Goal: Task Accomplishment & Management: Use online tool/utility

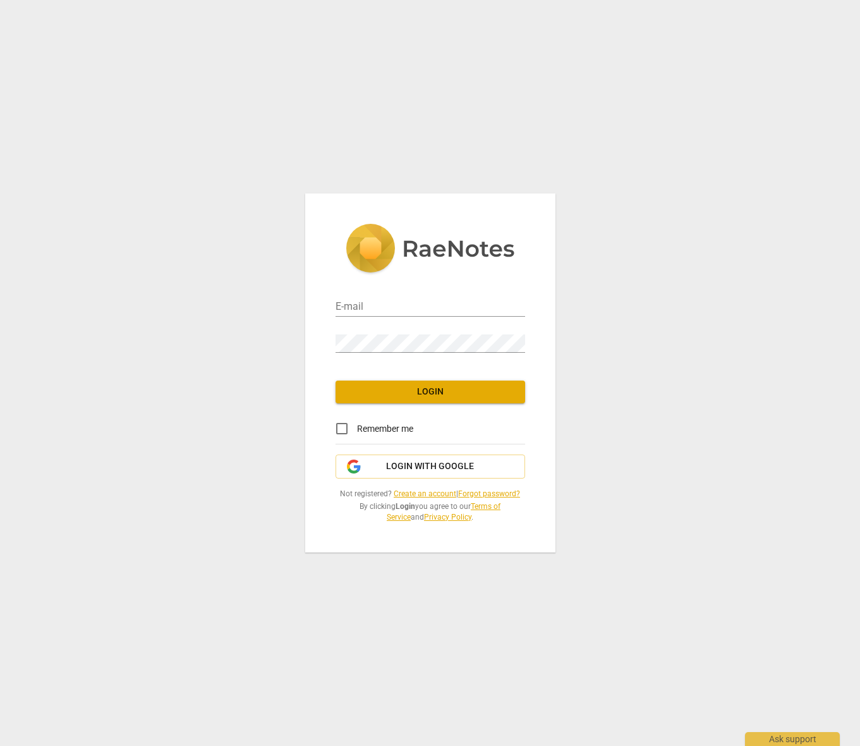
type input "[PERSON_NAME][EMAIL_ADDRESS][DOMAIN_NAME]"
click at [453, 391] on span "Login" at bounding box center [430, 392] width 169 height 13
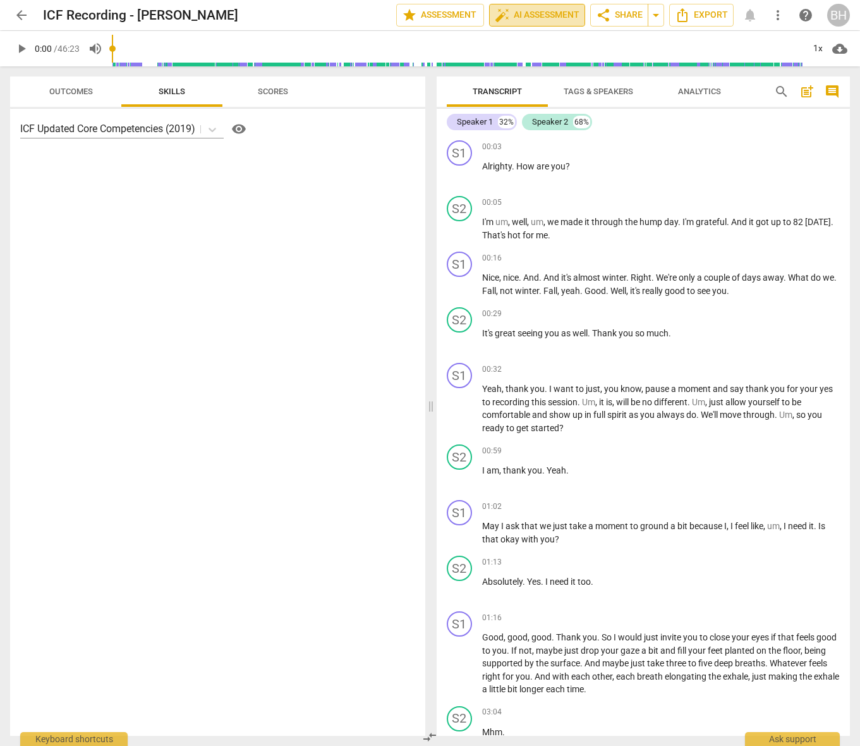
click at [543, 17] on span "auto_fix_high AI Assessment" at bounding box center [537, 15] width 85 height 15
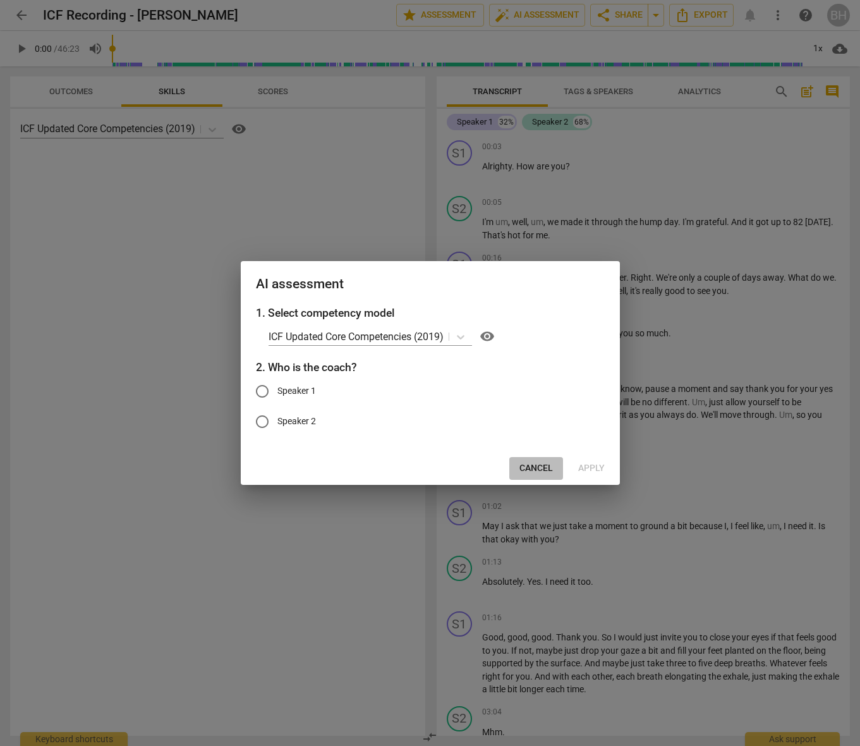
click at [540, 467] on span "Cancel" at bounding box center [536, 468] width 33 height 13
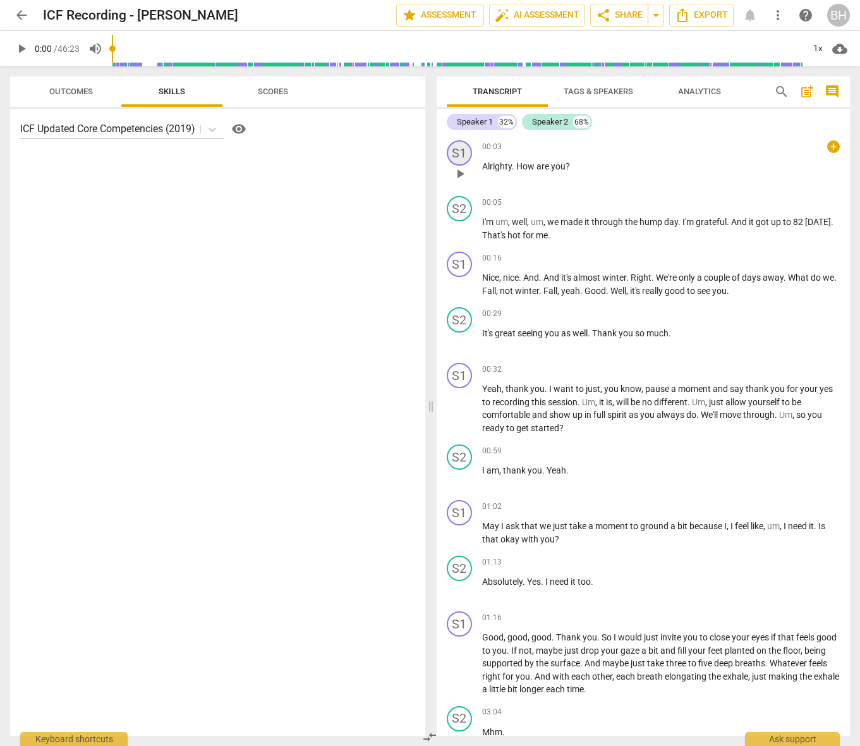
click at [456, 152] on div "S1" at bounding box center [459, 152] width 25 height 25
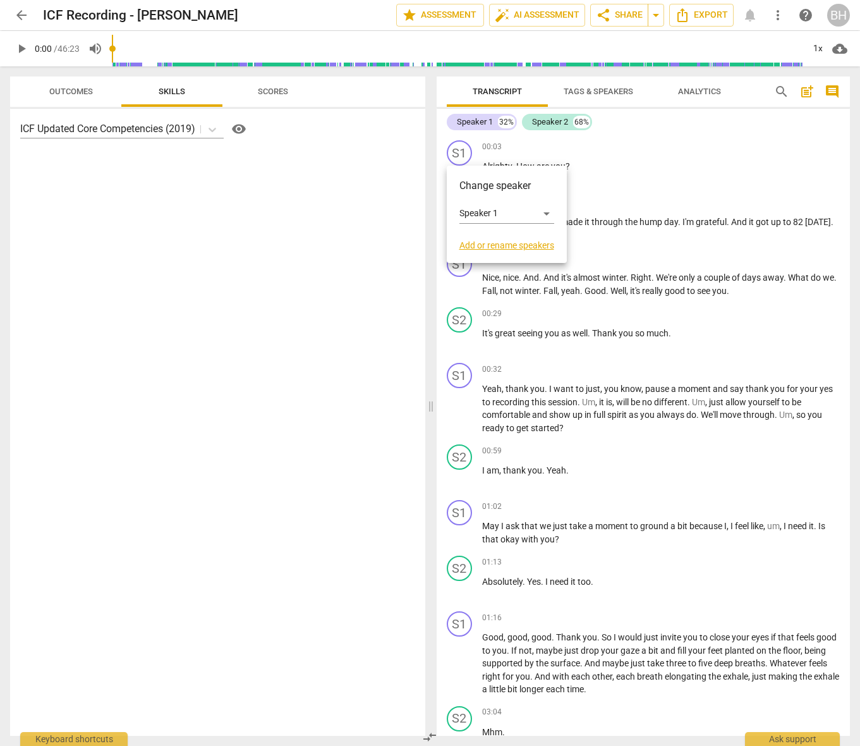
click at [633, 164] on div at bounding box center [430, 373] width 860 height 746
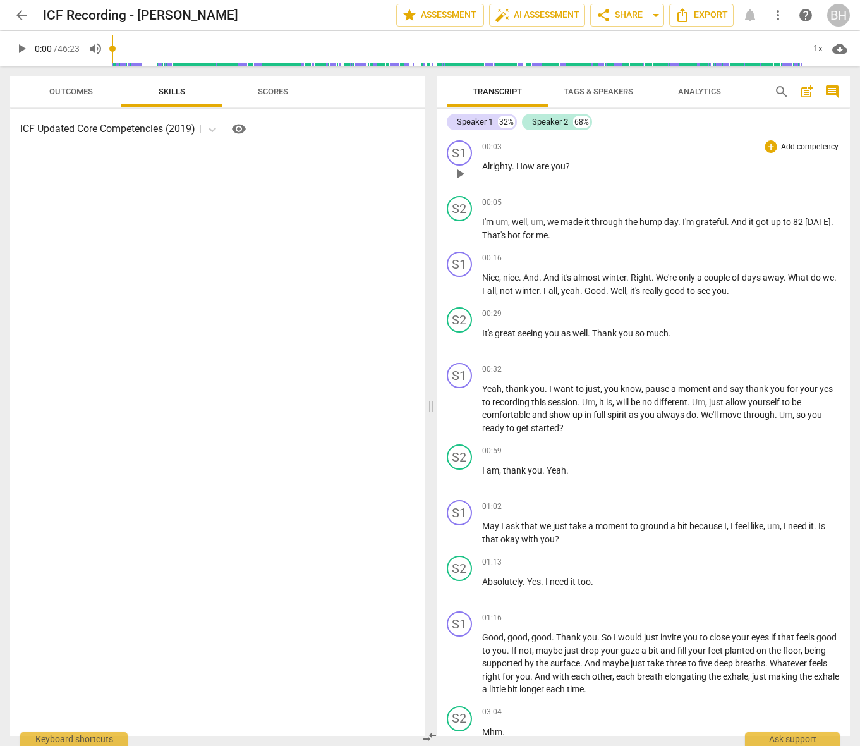
click at [463, 173] on span "play_arrow" at bounding box center [460, 173] width 15 height 15
click at [462, 175] on span "pause" at bounding box center [460, 173] width 15 height 15
click at [492, 143] on span "00:03" at bounding box center [492, 147] width 20 height 11
drag, startPoint x: 493, startPoint y: 146, endPoint x: 486, endPoint y: 147, distance: 7.0
click at [493, 146] on span "00:03" at bounding box center [492, 147] width 20 height 11
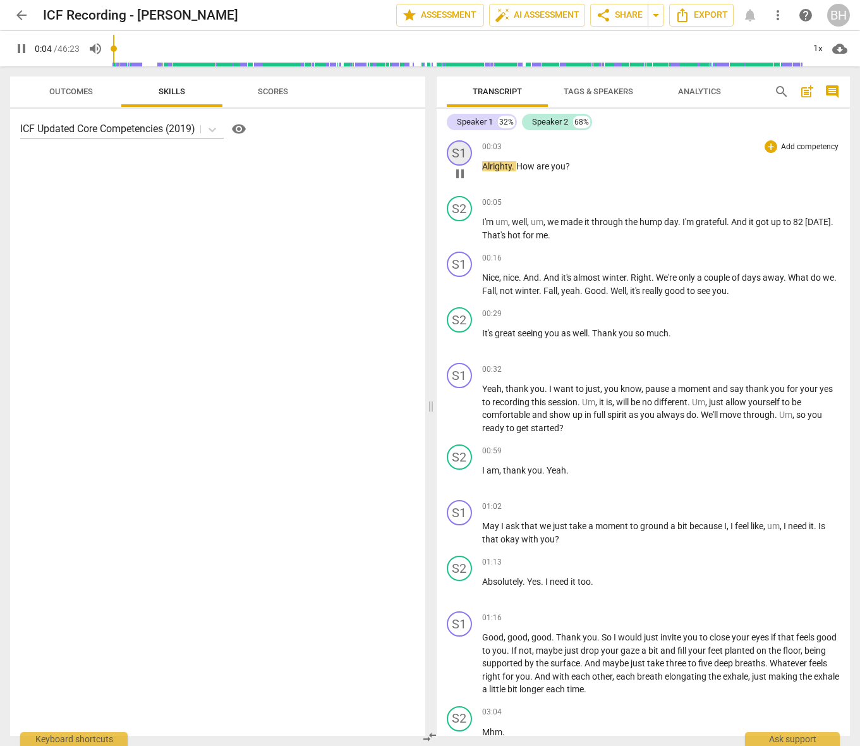
click at [466, 152] on div "S1" at bounding box center [459, 152] width 25 height 25
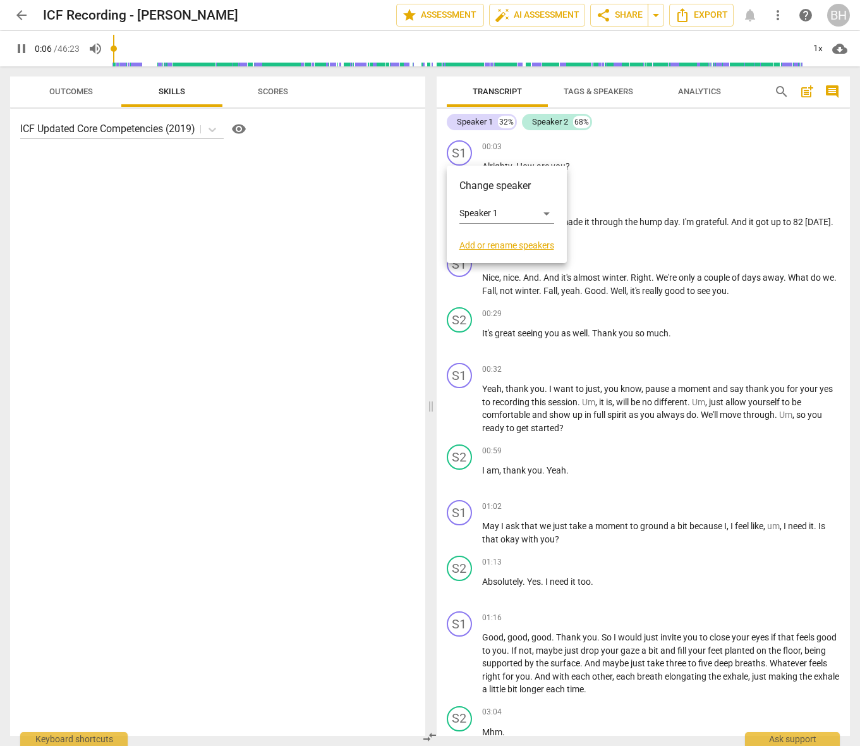
click at [523, 241] on link "Add or rename speakers" at bounding box center [506, 245] width 95 height 10
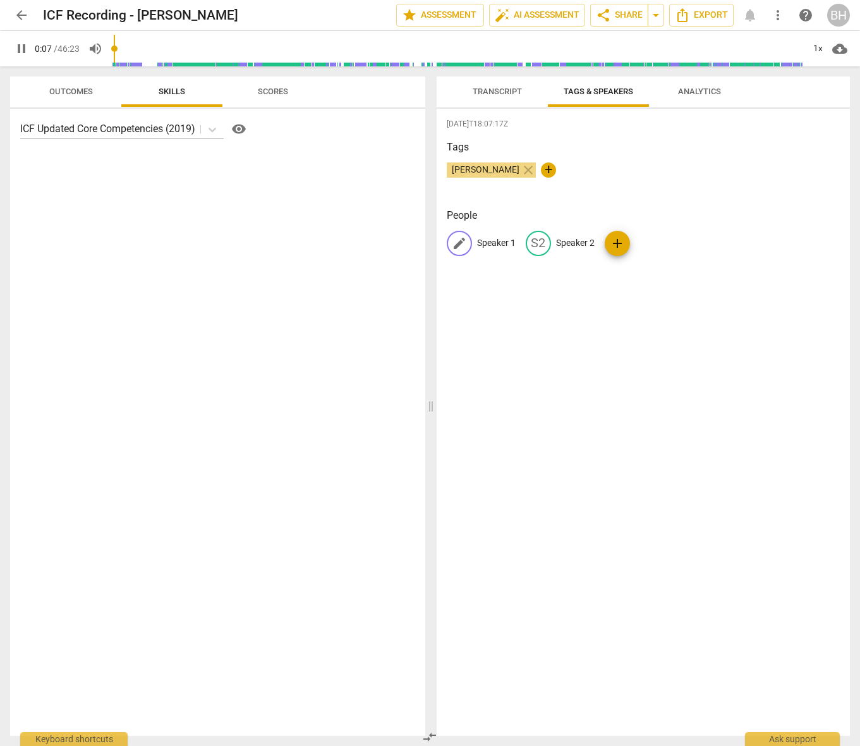
click at [497, 244] on p "Speaker 1" at bounding box center [496, 242] width 39 height 13
type input "9"
type input "C"
type input "10"
type input "Cat"
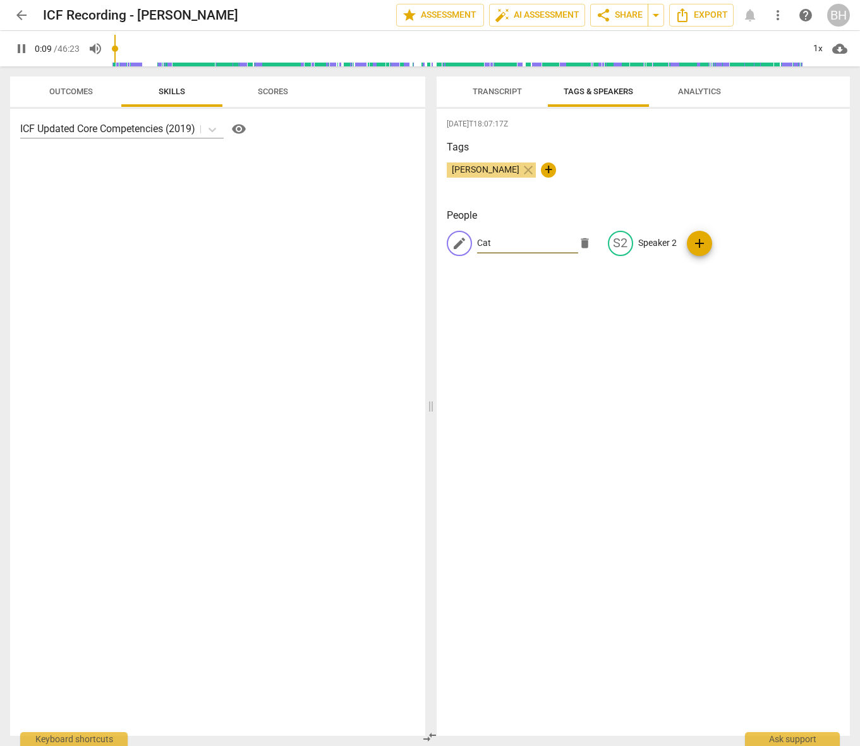
type input "10"
type input "Cathe"
type input "10"
type input "[PERSON_NAME]"
type input "10"
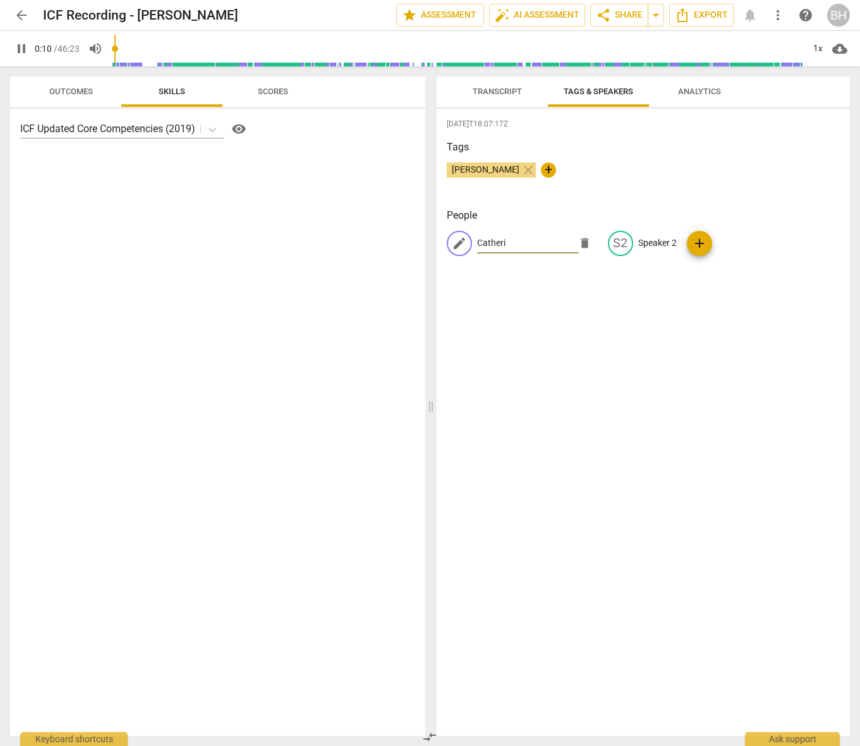
type input "[PERSON_NAME]"
type input "11"
type input "[PERSON_NAME]"
type input "12"
type input "[PERSON_NAME]"
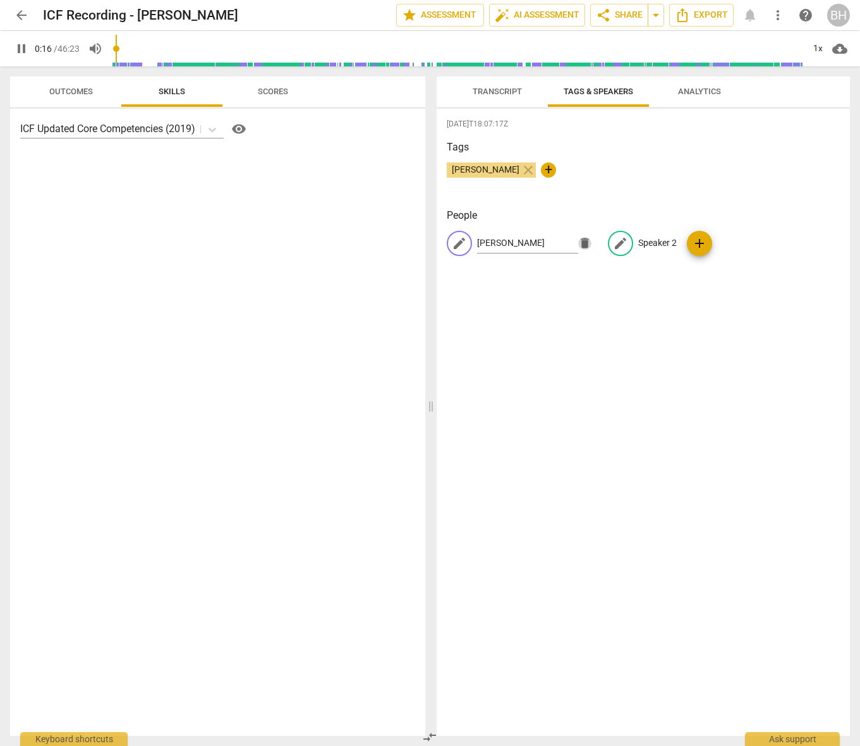
click at [653, 249] on p "Speaker 2" at bounding box center [657, 242] width 39 height 13
type input "19"
type input "E"
type input "19"
type input "El"
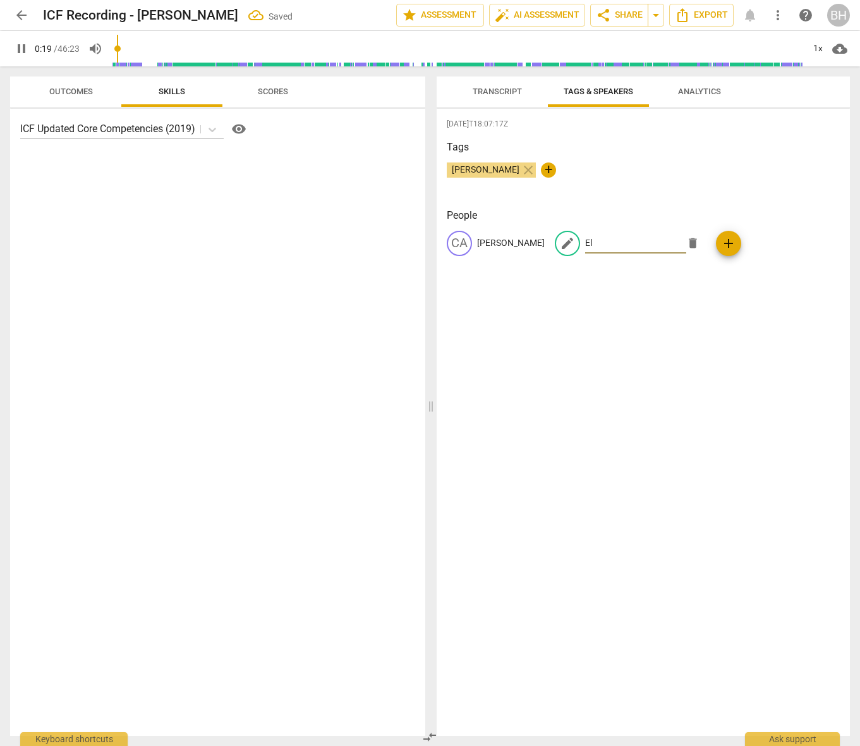
type input "20"
type input "Elis"
type input "21"
type input "[PERSON_NAME]"
type input "22"
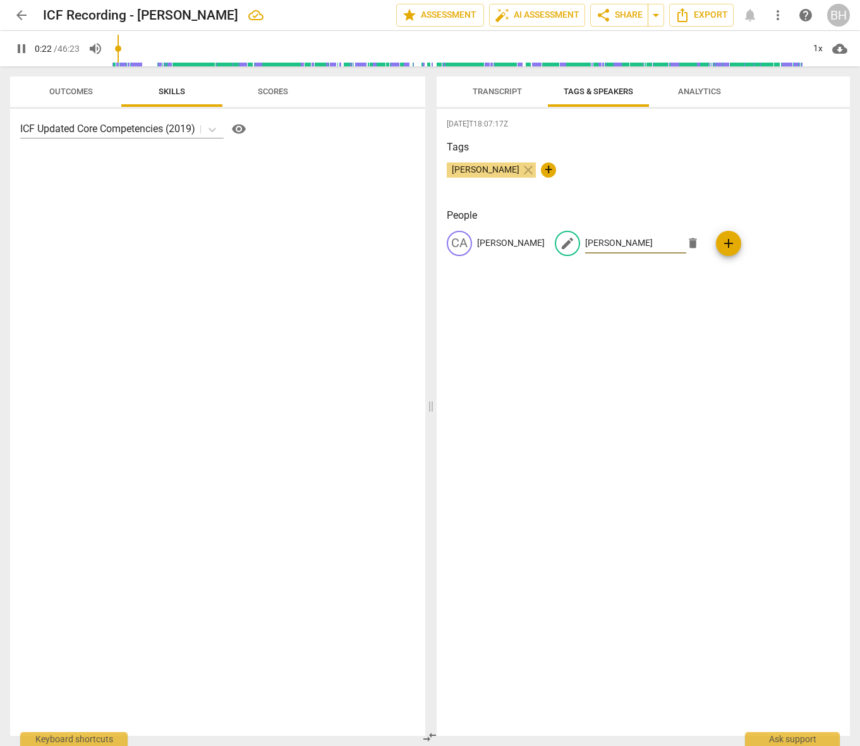
type input "[PERSON_NAME]"
click at [686, 363] on div "[DATE]T18:07:17Z Tags [PERSON_NAME] close + People CA [PERSON_NAME] edit [PERSO…" at bounding box center [644, 422] width 414 height 627
click at [533, 14] on span "auto_fix_high AI Assessment" at bounding box center [537, 15] width 85 height 15
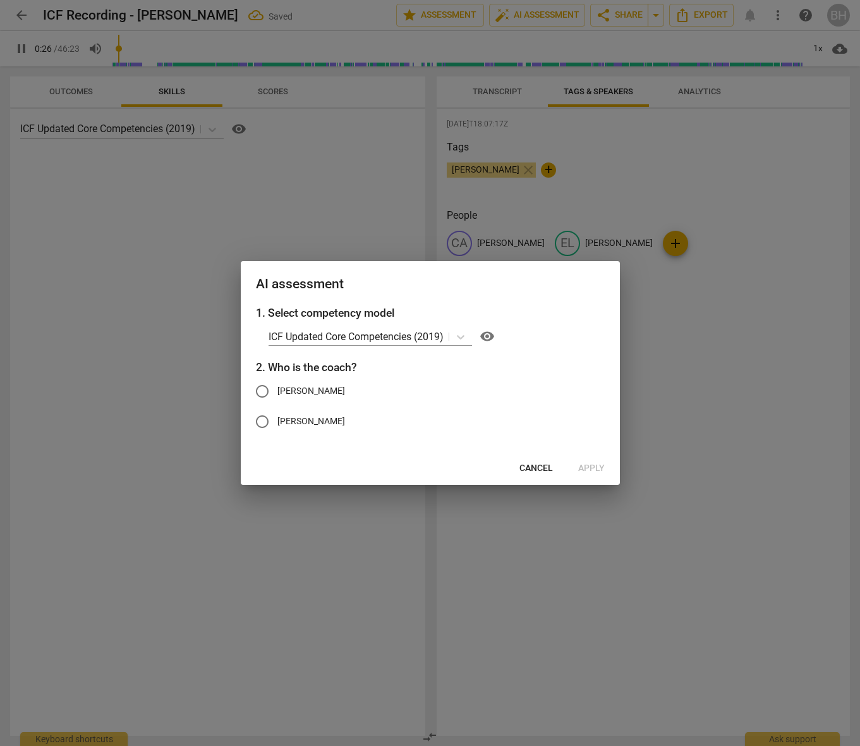
type input "27"
click at [261, 389] on input "[PERSON_NAME]" at bounding box center [262, 391] width 30 height 30
radio input "true"
click at [592, 465] on span "Apply" at bounding box center [591, 468] width 27 height 13
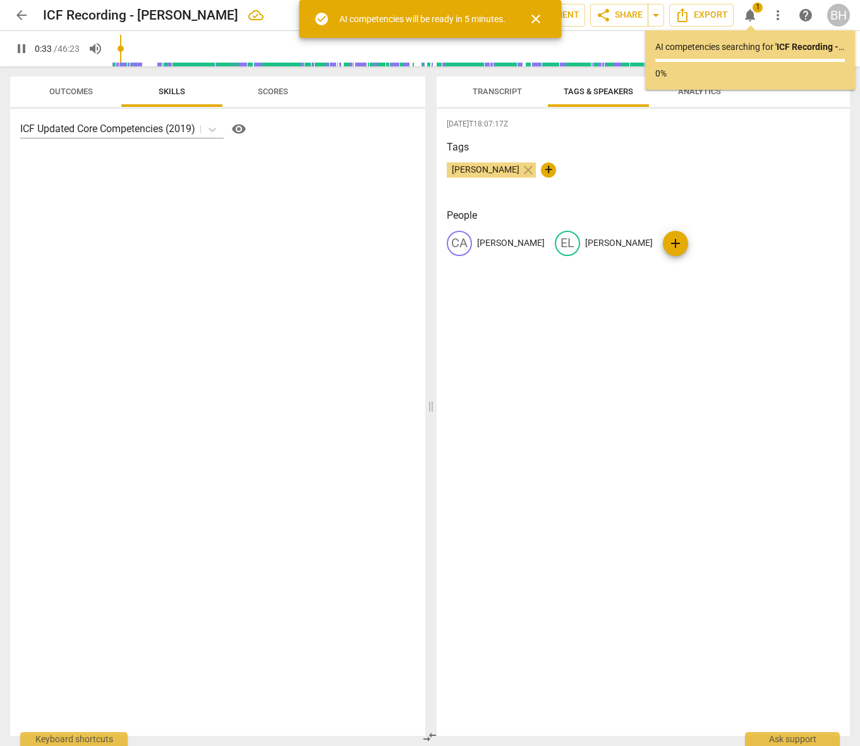
click at [15, 47] on span "pause" at bounding box center [21, 48] width 15 height 15
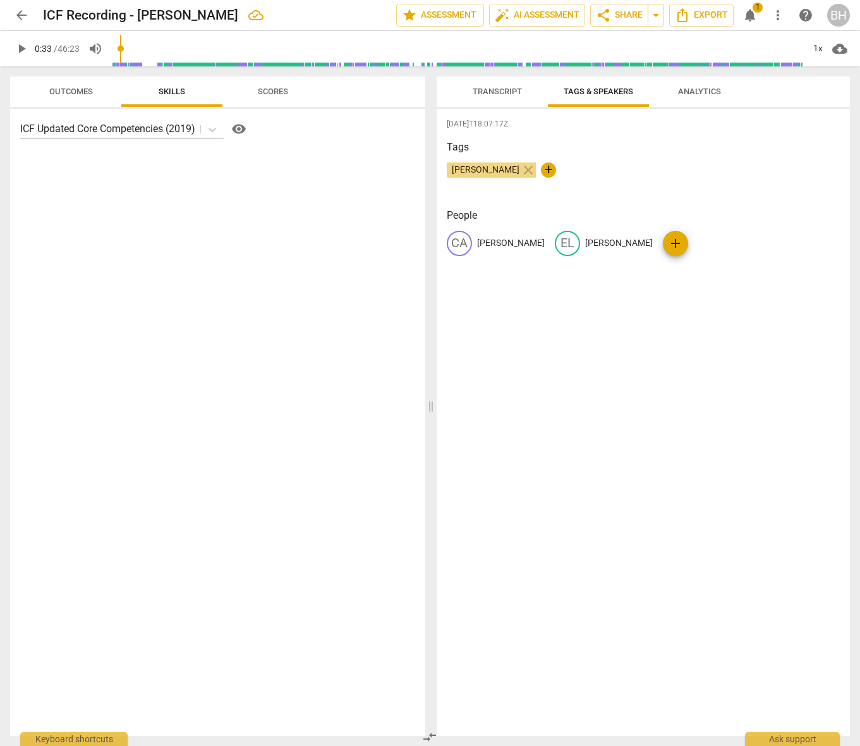
click at [557, 327] on div "[DATE]T18:07:17Z Tags [PERSON_NAME] close + People CA [PERSON_NAME] EL [PERSON_…" at bounding box center [644, 422] width 414 height 627
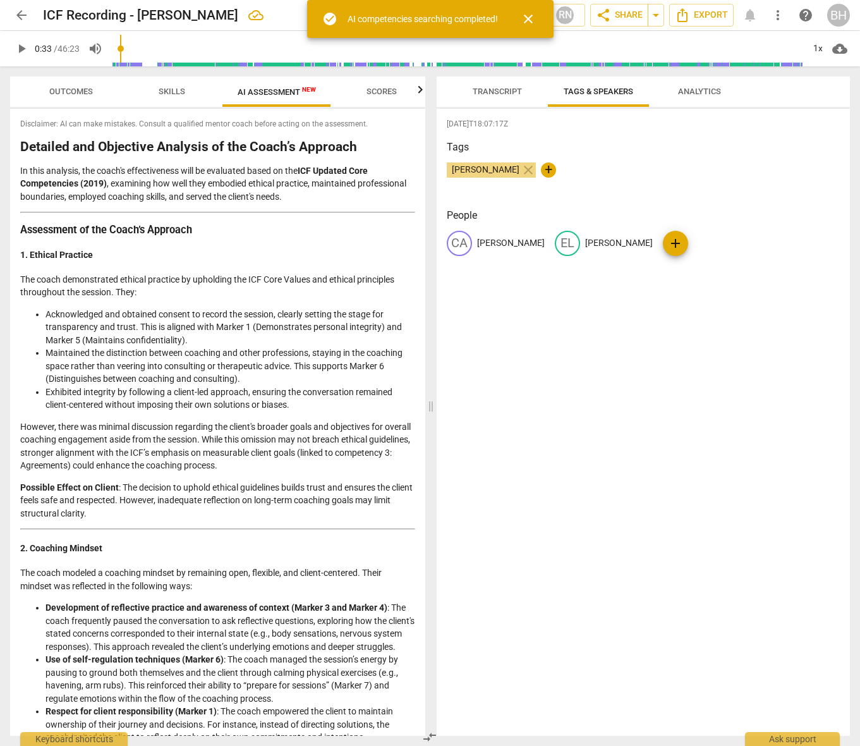
type input "34"
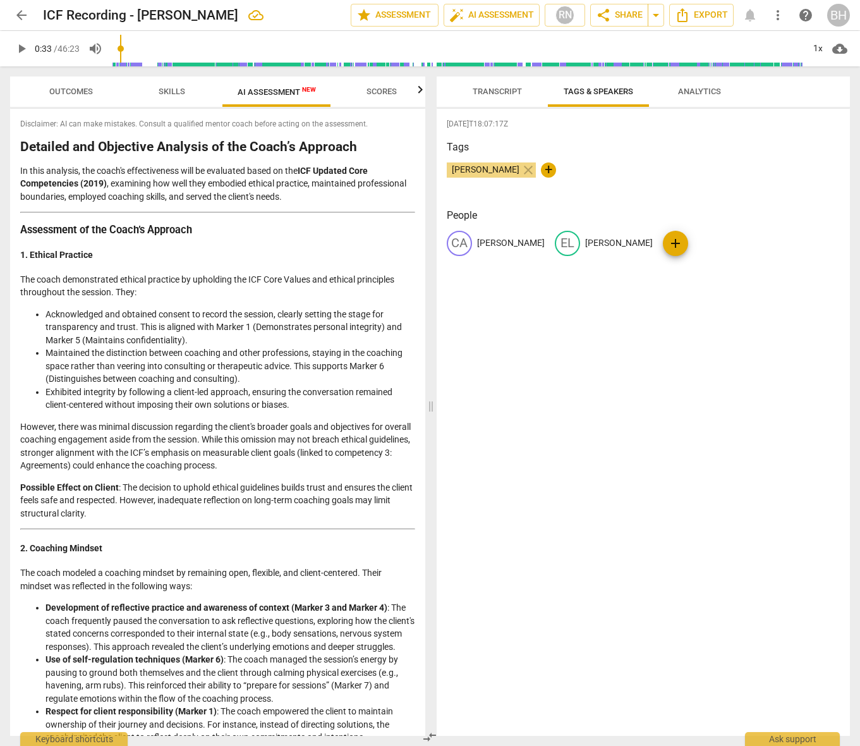
click at [271, 86] on span "AI Assessment New" at bounding box center [276, 91] width 109 height 19
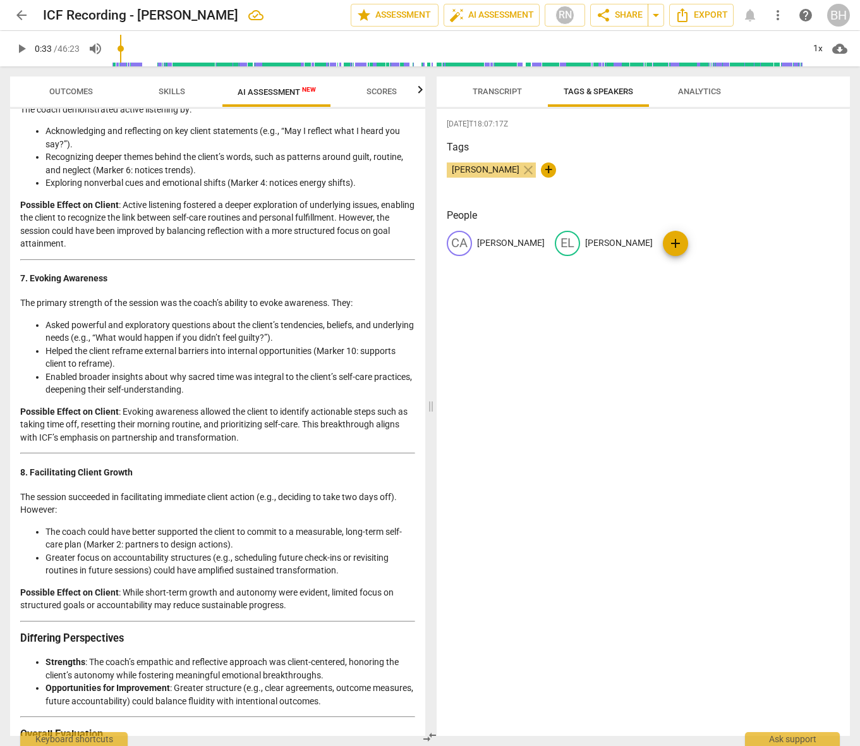
scroll to position [1701, 0]
